Goal: Transaction & Acquisition: Purchase product/service

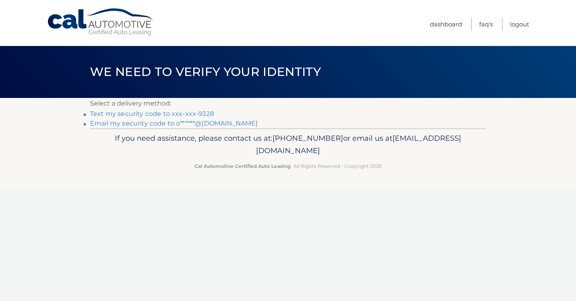
click at [179, 115] on link "Text my security code to xxx-xxx-9328" at bounding box center [152, 114] width 124 height 8
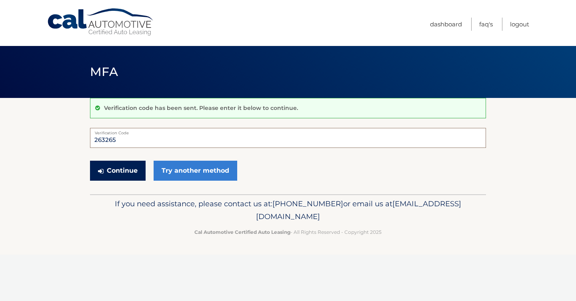
type input "263265"
click at [118, 176] on button "Continue" at bounding box center [118, 171] width 56 height 20
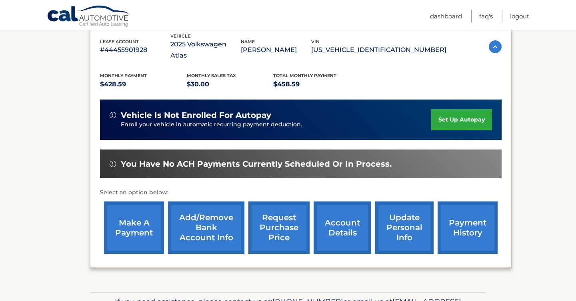
scroll to position [144, 0]
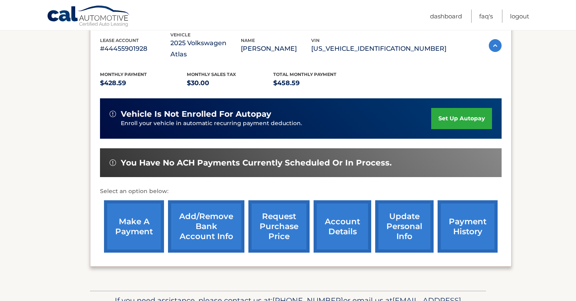
click at [150, 223] on link "make a payment" at bounding box center [134, 226] width 60 height 52
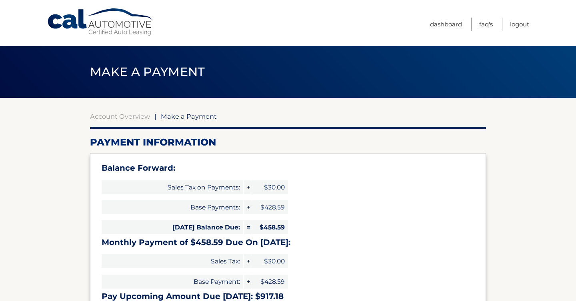
select select "ZWExNDVmMmQtODIzMi00YzBiLThjYWYtMjlmYmE3NDRmNDY0"
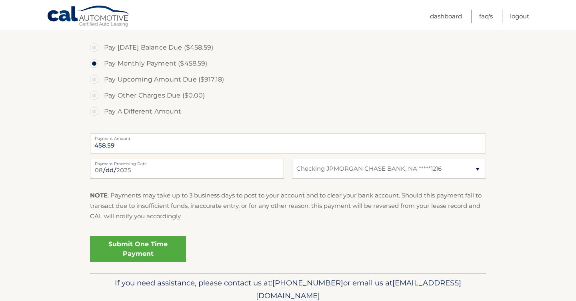
scroll to position [292, 0]
click at [161, 248] on link "Submit One Time Payment" at bounding box center [138, 249] width 96 height 26
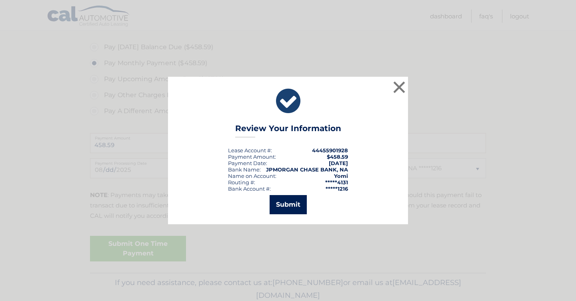
click at [295, 211] on button "Submit" at bounding box center [287, 204] width 37 height 19
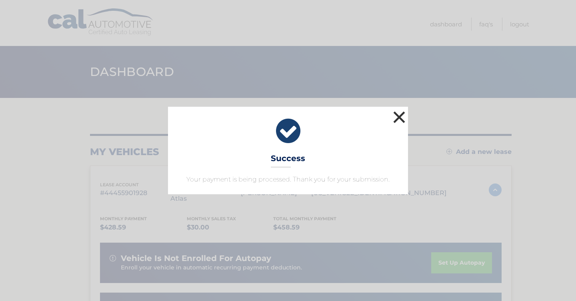
click at [398, 118] on button "×" at bounding box center [399, 117] width 16 height 16
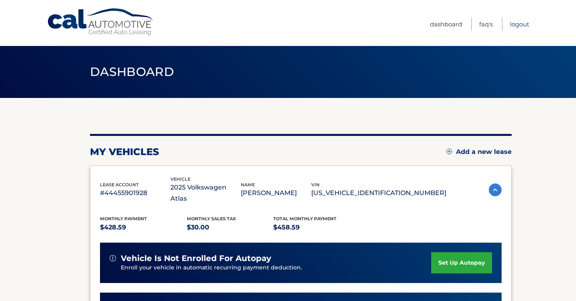
click at [524, 25] on link "Logout" at bounding box center [519, 24] width 19 height 13
